Goal: Task Accomplishment & Management: Use online tool/utility

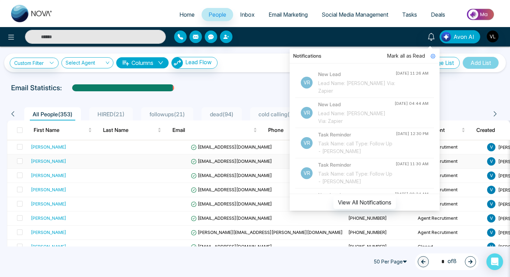
click at [119, 158] on td at bounding box center [153, 161] width 69 height 14
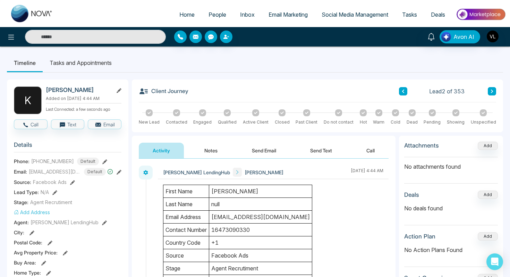
click at [212, 16] on span "People" at bounding box center [217, 14] width 18 height 7
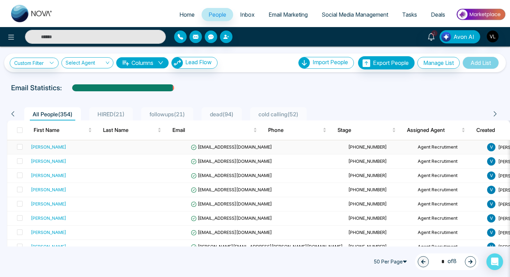
click at [58, 147] on div "GD Singh" at bounding box center [73, 146] width 85 height 7
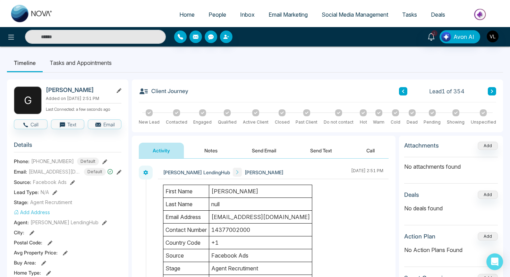
click at [241, 217] on td "g.singhcheema@yahoo.com" at bounding box center [260, 216] width 103 height 13
click at [435, 34] on span "1" at bounding box center [434, 33] width 6 height 6
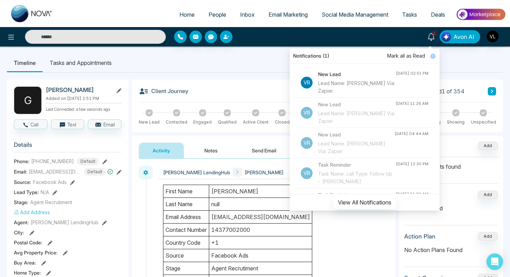
click at [406, 56] on span "Mark all as Read" at bounding box center [406, 56] width 38 height 8
click at [269, 64] on ul "Timeline Tasks and Appointments" at bounding box center [255, 62] width 496 height 19
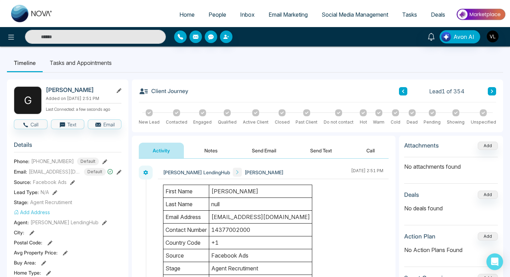
click at [83, 37] on input "text" at bounding box center [95, 37] width 141 height 14
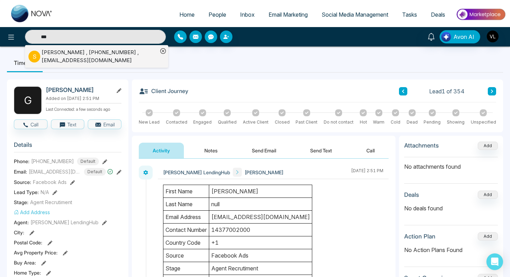
type input "***"
click at [42, 56] on div "Sylvia Warrington , +16477058971 , sylwarr@gmail.com" at bounding box center [100, 57] width 116 height 16
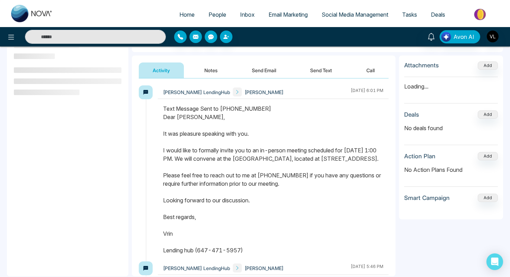
scroll to position [83, 0]
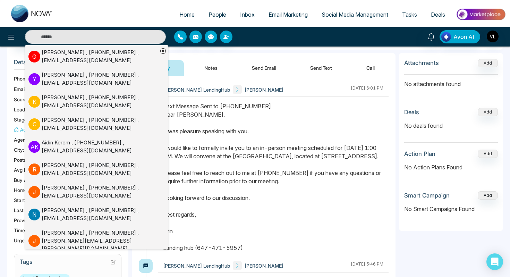
click at [205, 127] on div "Text Message Sent to +16477058971 Dear Sylvia, It was pleasure speaking with yo…" at bounding box center [273, 177] width 220 height 150
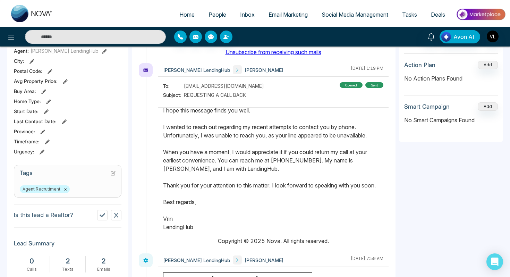
scroll to position [34, 0]
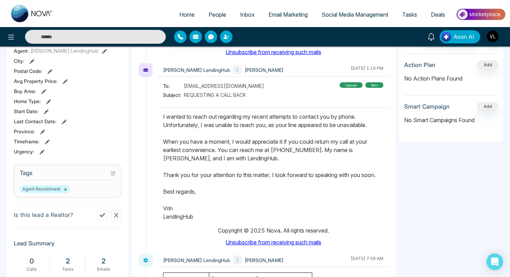
drag, startPoint x: 162, startPoint y: 118, endPoint x: 203, endPoint y: 244, distance: 132.2
click at [203, 246] on div "Vrinda LendingHub Sylvia Warrington May 12 2025 | 1:19 PM To: sylwarr@gmail.com…" at bounding box center [273, 158] width 231 height 190
click at [196, 223] on div "Dear Sylvia, I hope this message finds you well. I wanted to reach out regardin…" at bounding box center [273, 162] width 220 height 167
drag, startPoint x: 198, startPoint y: 220, endPoint x: 170, endPoint y: 118, distance: 106.0
click at [170, 118] on div "Dear Sylvia, I hope this message finds you well. I wanted to reach out regardin…" at bounding box center [273, 162] width 220 height 167
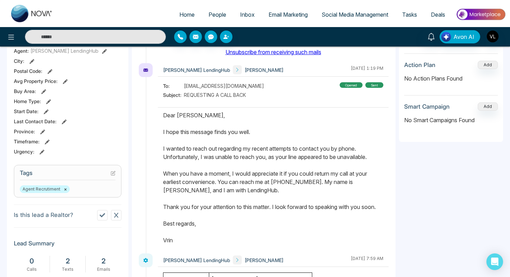
scroll to position [0, 0]
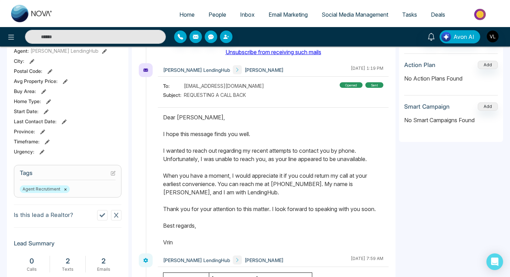
click at [168, 123] on p "Dear Sylvia, I hope this message finds you well. I wanted to reach out regardin…" at bounding box center [273, 183] width 220 height 141
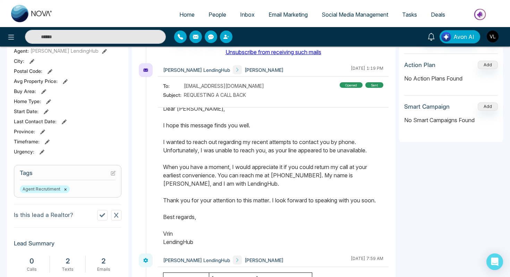
scroll to position [34, 0]
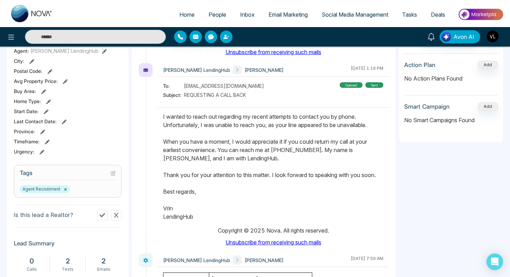
drag, startPoint x: 164, startPoint y: 118, endPoint x: 199, endPoint y: 218, distance: 106.4
click at [199, 218] on p "Dear Sylvia, I hope this message finds you well. I wanted to reach out regardin…" at bounding box center [273, 149] width 220 height 141
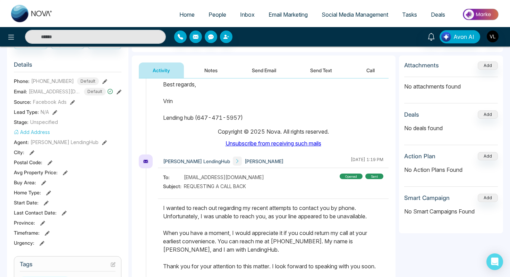
click at [208, 14] on span "People" at bounding box center [217, 14] width 18 height 7
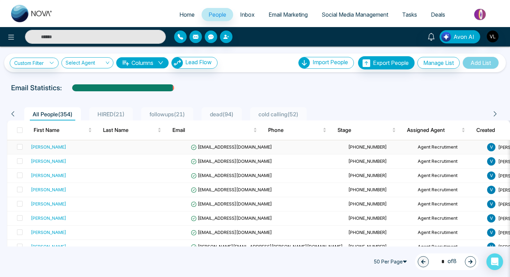
click at [54, 148] on div "GD Singh" at bounding box center [73, 146] width 85 height 7
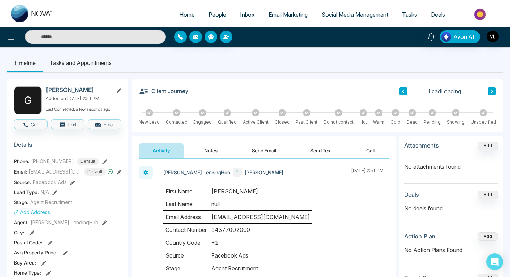
click at [274, 141] on div "Activity Notes Send Email Send Text Call" at bounding box center [263, 147] width 263 height 23
click at [272, 146] on button "Send Email" at bounding box center [264, 150] width 52 height 16
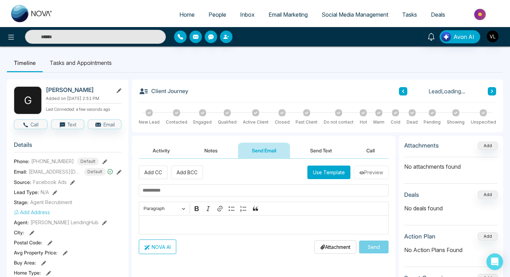
click at [182, 226] on p "Editor editing area: main" at bounding box center [263, 224] width 242 height 8
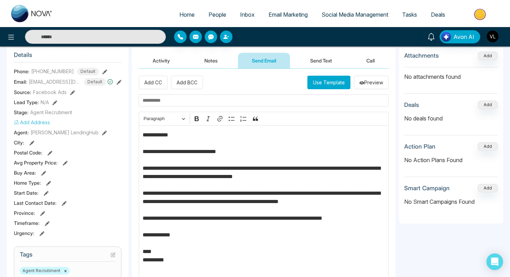
scroll to position [91, 0]
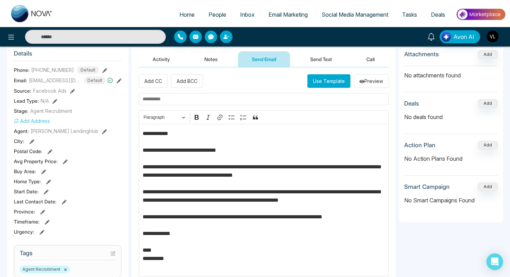
click at [160, 135] on p "**********" at bounding box center [263, 199] width 242 height 141
click at [171, 103] on input "text" at bounding box center [264, 99] width 250 height 12
type input "*"
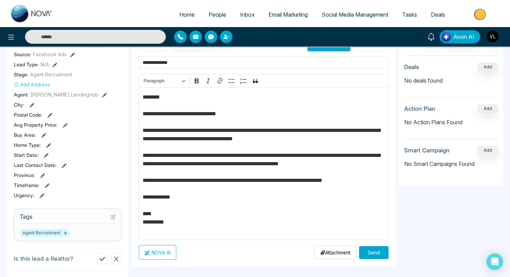
scroll to position [128, 0]
type input "**********"
click at [370, 250] on button "Send" at bounding box center [373, 251] width 29 height 13
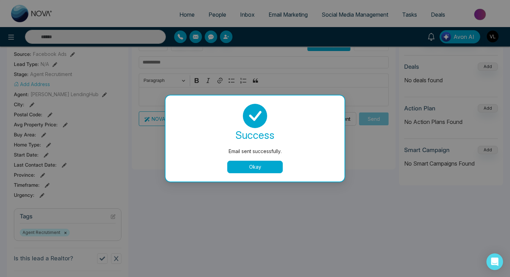
click at [259, 172] on button "Okay" at bounding box center [254, 166] width 55 height 12
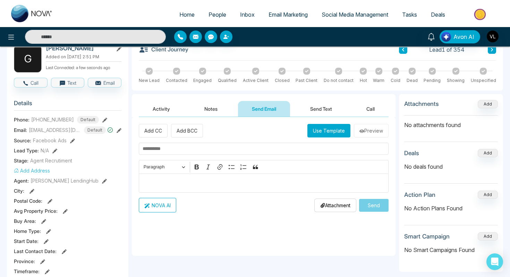
scroll to position [35, 0]
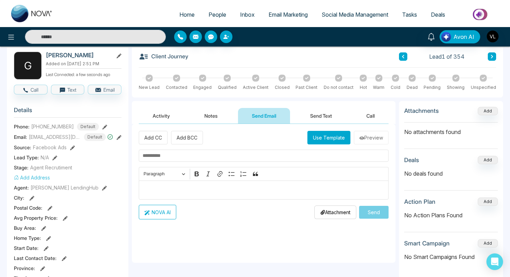
click at [159, 120] on button "Activity" at bounding box center [161, 116] width 45 height 16
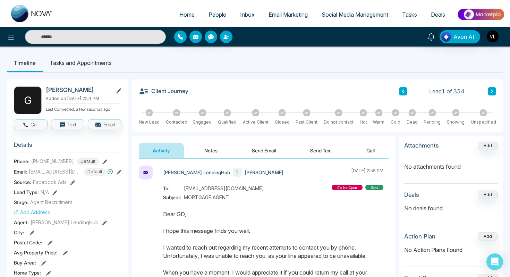
click at [211, 14] on span "People" at bounding box center [217, 14] width 18 height 7
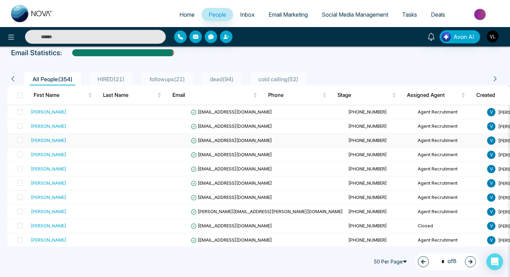
scroll to position [36, 0]
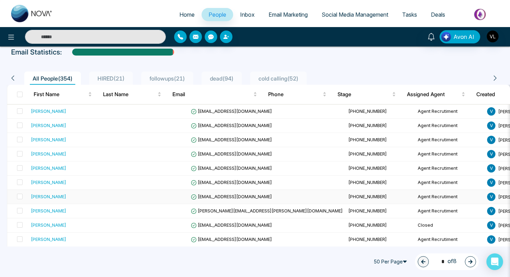
click at [86, 198] on div "[PERSON_NAME]" at bounding box center [73, 196] width 85 height 7
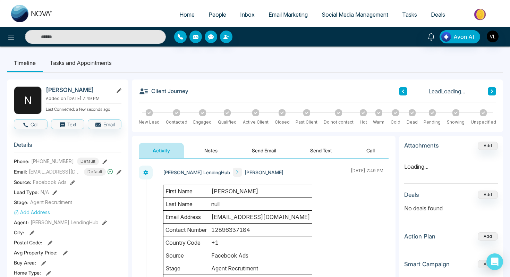
click at [254, 150] on button "Send Email" at bounding box center [264, 150] width 52 height 16
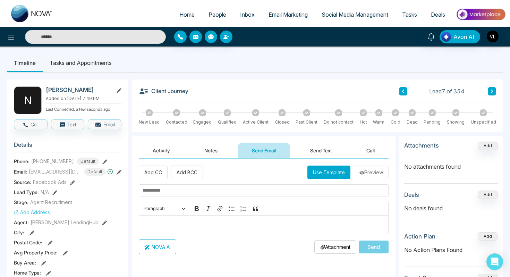
click at [159, 229] on div "Editor editing area: main" at bounding box center [264, 224] width 250 height 19
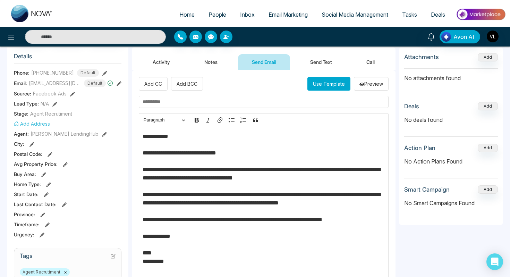
scroll to position [91, 0]
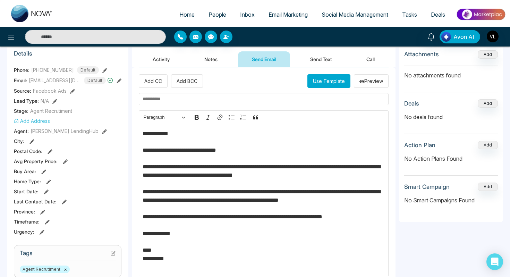
click at [166, 133] on p "**********" at bounding box center [263, 199] width 242 height 141
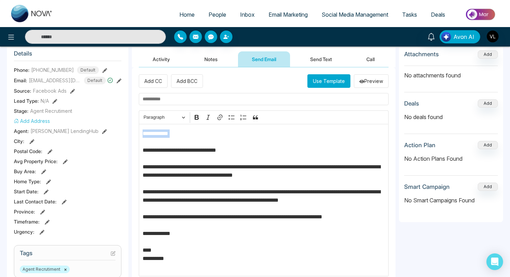
click at [166, 133] on p "**********" at bounding box center [263, 199] width 242 height 141
click at [166, 138] on p "**********" at bounding box center [263, 199] width 242 height 141
click at [166, 157] on p "**********" at bounding box center [263, 199] width 242 height 141
click at [163, 132] on p "**********" at bounding box center [263, 199] width 242 height 141
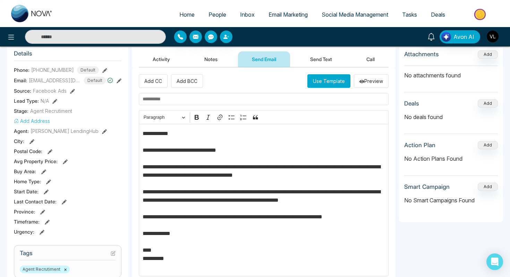
click at [160, 95] on input "text" at bounding box center [264, 99] width 250 height 12
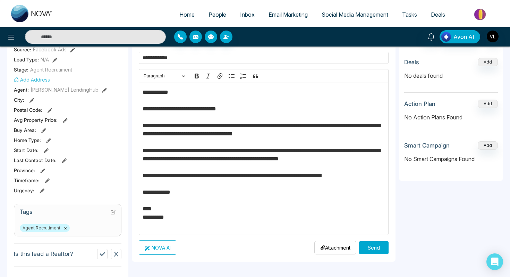
scroll to position [147, 0]
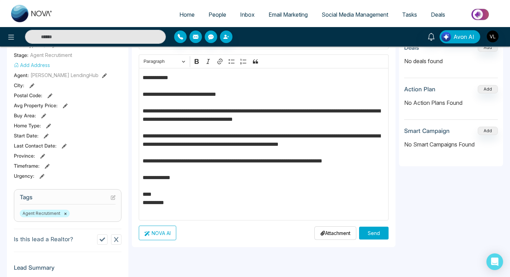
type input "**********"
click at [377, 233] on button "Send" at bounding box center [373, 232] width 29 height 13
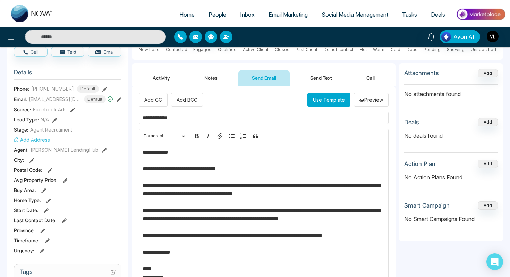
scroll to position [5, 0]
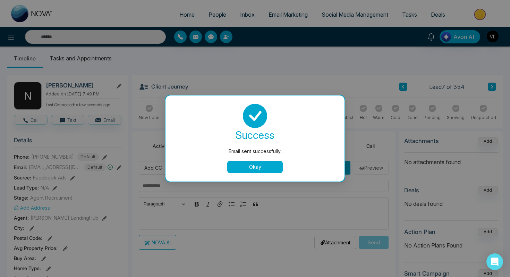
click at [249, 162] on button "Okay" at bounding box center [254, 166] width 55 height 12
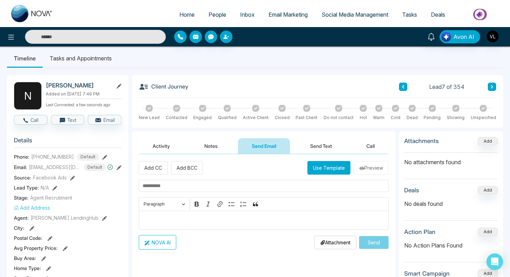
scroll to position [5, 0]
click at [217, 16] on span "People" at bounding box center [217, 14] width 18 height 7
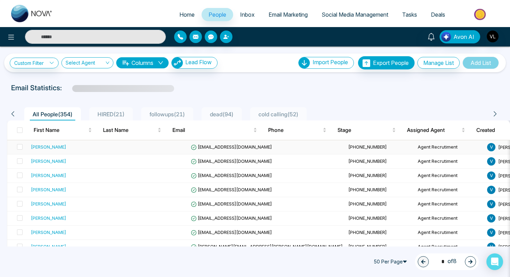
click at [55, 149] on div "GD Singh" at bounding box center [73, 146] width 85 height 7
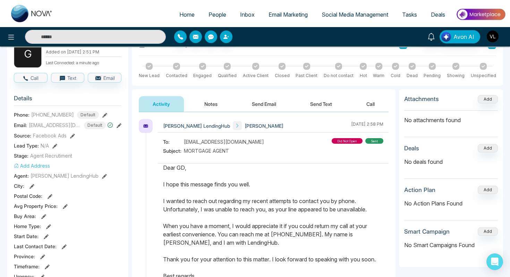
scroll to position [77, 0]
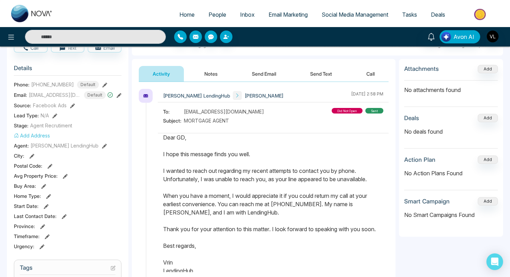
click at [208, 14] on span "People" at bounding box center [217, 14] width 18 height 7
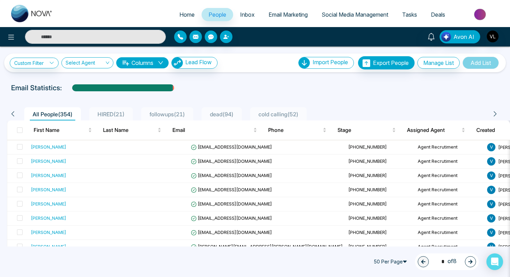
click at [410, 8] on link "Tasks" at bounding box center [409, 14] width 29 height 13
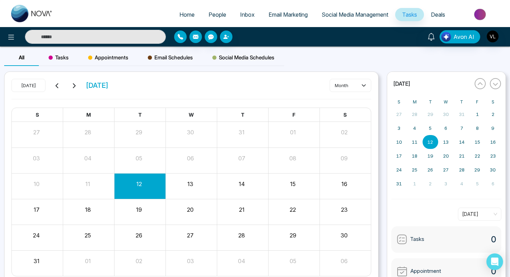
click at [69, 38] on input "text" at bounding box center [95, 37] width 141 height 14
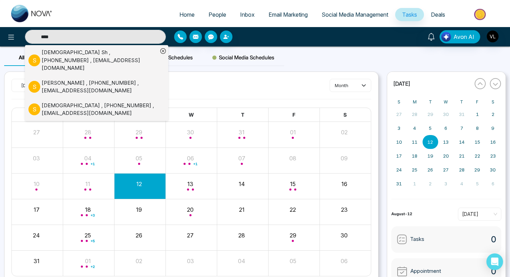
type input "****"
click at [46, 56] on div "Shiva Sh , +14164600499 , shahamshiva@gmail.com" at bounding box center [100, 61] width 116 height 24
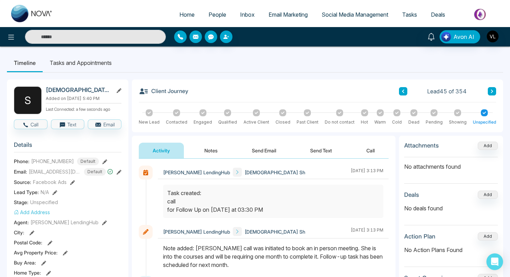
click at [417, 16] on link "Tasks" at bounding box center [409, 14] width 29 height 13
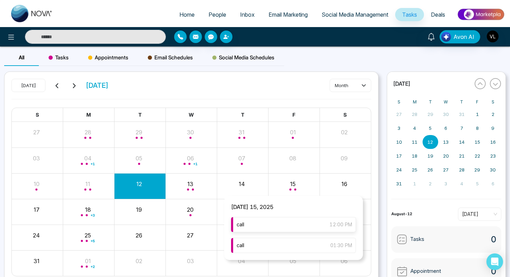
click at [280, 220] on div "call 12:00 PM" at bounding box center [293, 224] width 125 height 15
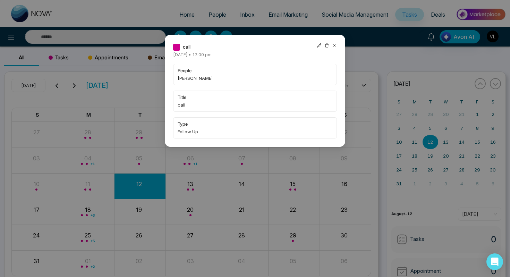
click at [335, 44] on icon at bounding box center [334, 45] width 5 height 5
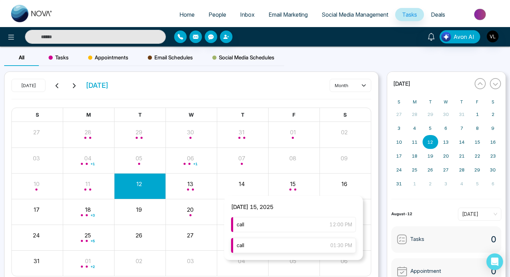
click at [285, 245] on div "call 01:30 PM" at bounding box center [293, 244] width 125 height 15
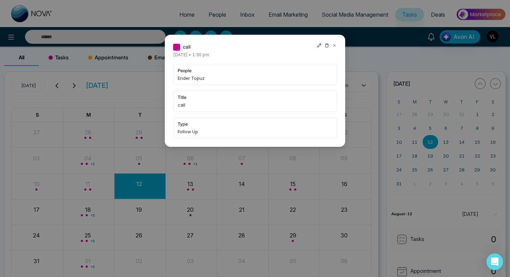
click at [331, 44] on div at bounding box center [326, 47] width 20 height 8
click at [335, 45] on icon at bounding box center [334, 45] width 5 height 5
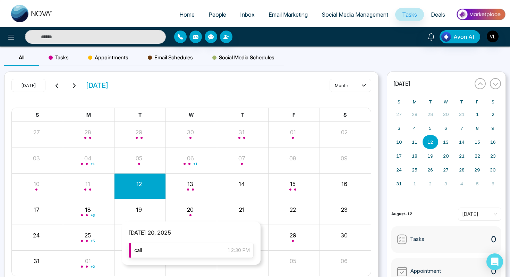
click at [174, 252] on div "call 12:30 PM" at bounding box center [191, 249] width 125 height 15
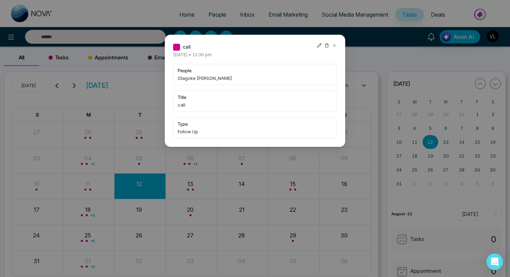
click at [333, 45] on icon at bounding box center [334, 45] width 5 height 5
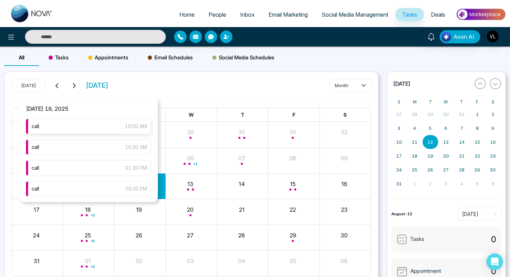
click at [103, 124] on div "call 10:00 AM" at bounding box center [88, 126] width 125 height 15
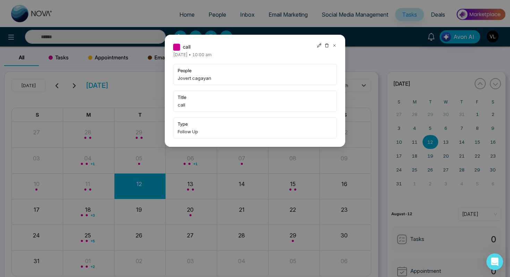
click at [336, 45] on icon at bounding box center [334, 45] width 5 height 5
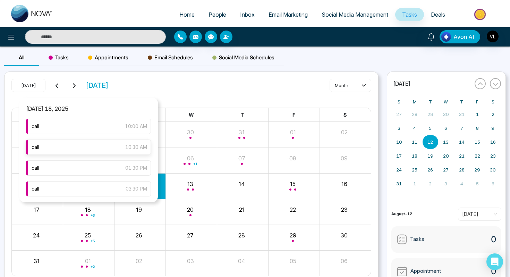
click at [111, 147] on div "call 10:30 AM" at bounding box center [88, 146] width 125 height 15
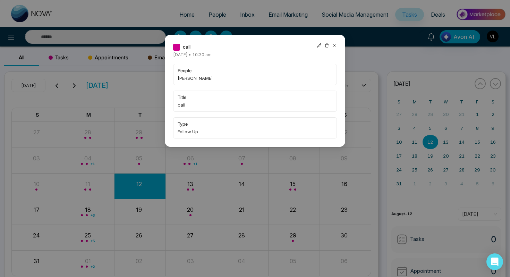
click at [337, 44] on div "call Monday August-18-2025 • 10:30 am people Hassan title call type Follow Up" at bounding box center [255, 91] width 180 height 112
click at [336, 44] on icon at bounding box center [334, 45] width 5 height 5
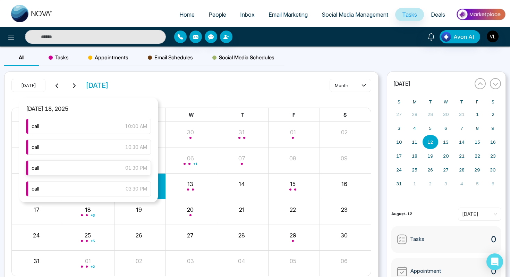
click at [102, 170] on div "call 01:30 PM" at bounding box center [88, 167] width 125 height 15
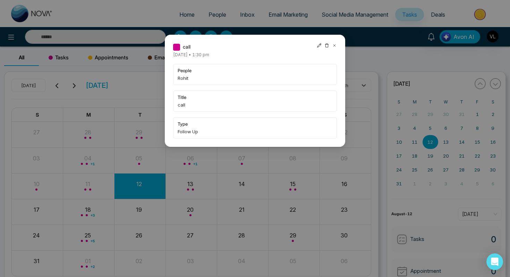
click at [336, 43] on icon at bounding box center [334, 45] width 5 height 5
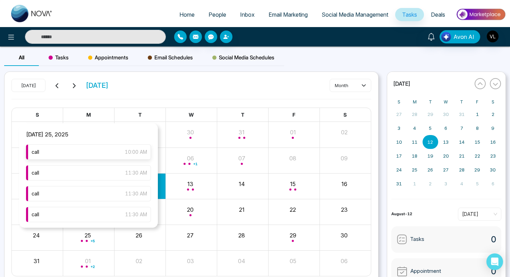
click at [108, 155] on div "call 10:00 AM" at bounding box center [88, 151] width 125 height 15
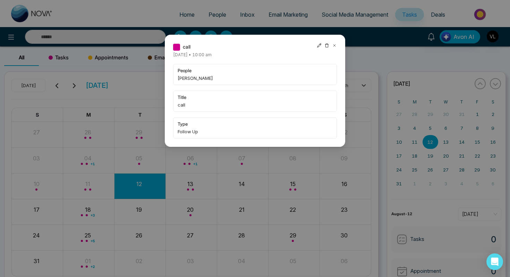
click at [335, 45] on icon at bounding box center [334, 45] width 5 height 5
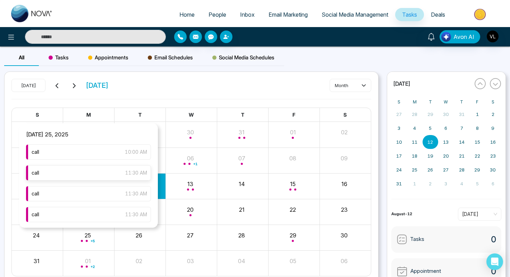
click at [101, 170] on div "call 11:30 AM" at bounding box center [88, 172] width 125 height 15
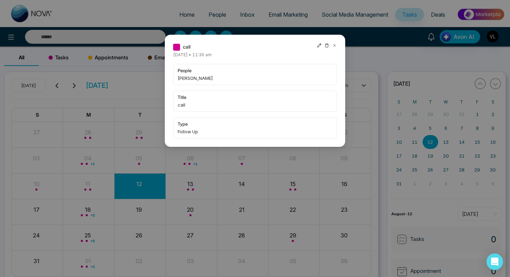
click at [335, 44] on icon at bounding box center [334, 45] width 5 height 5
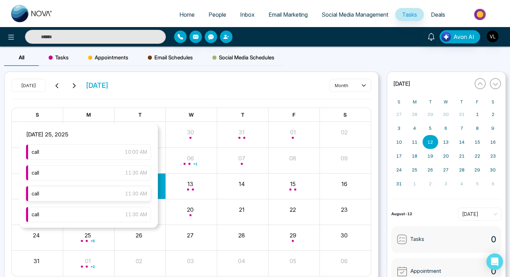
click at [94, 194] on div "call 11:30 AM" at bounding box center [88, 193] width 125 height 15
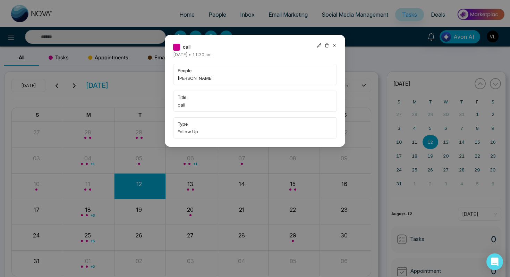
click at [333, 44] on icon at bounding box center [334, 45] width 2 height 2
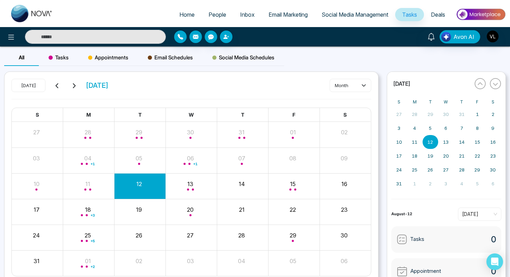
click at [333, 44] on body "Home People Inbox Email Marketing Social Media Management Tasks Deals Avon AI A…" at bounding box center [255, 138] width 510 height 277
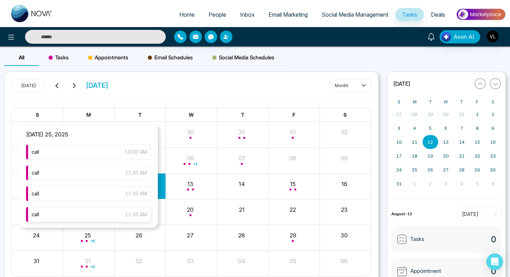
click at [105, 217] on div "call 11:30 AM" at bounding box center [88, 214] width 125 height 15
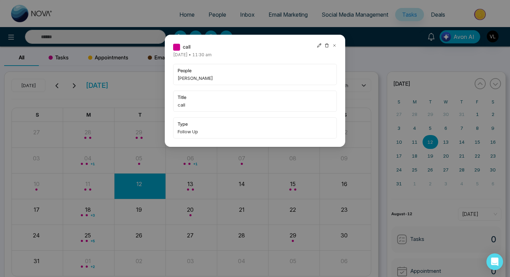
click at [334, 44] on icon at bounding box center [334, 45] width 5 height 5
